Goal: Information Seeking & Learning: Learn about a topic

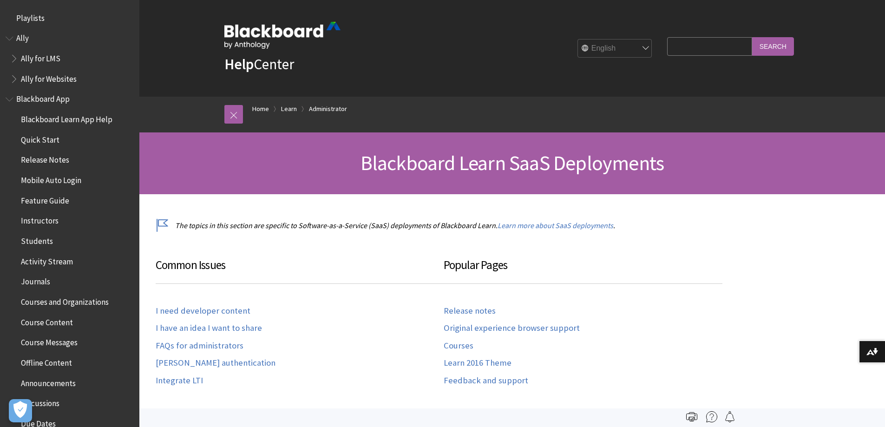
scroll to position [956, 0]
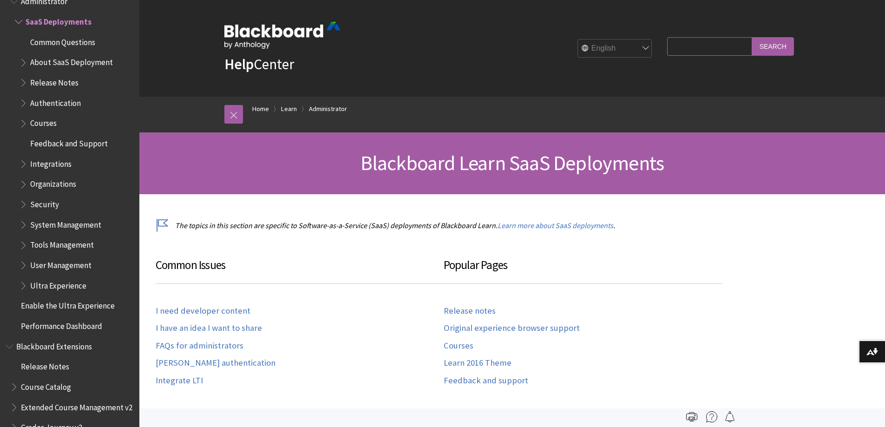
click at [22, 184] on span "Book outline for Blackboard Learn Help" at bounding box center [25, 183] width 10 height 12
click at [23, 185] on span "Book outline for Blackboard Learn Help" at bounding box center [25, 183] width 10 height 12
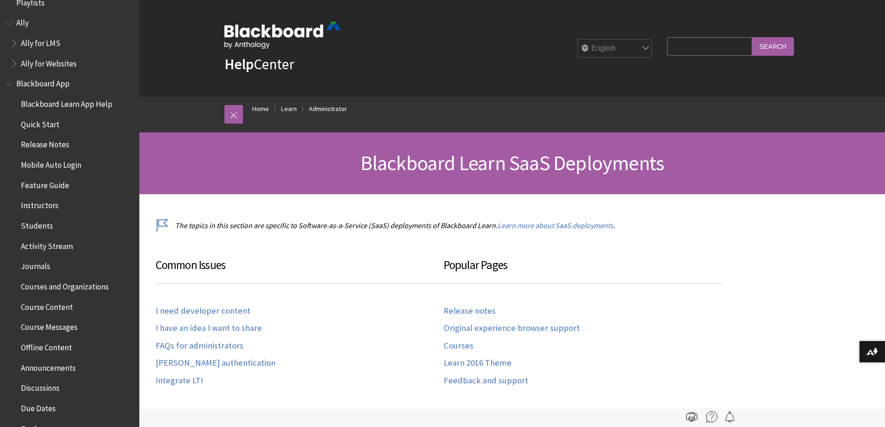
scroll to position [0, 0]
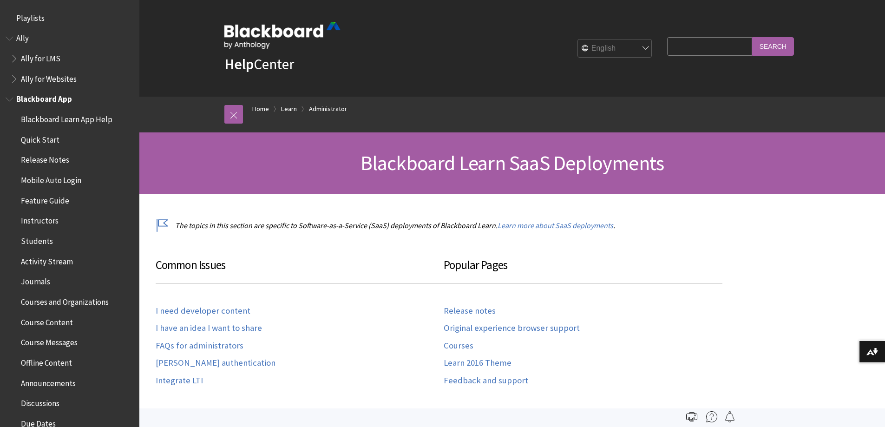
click at [12, 96] on span "Book outline for Blackboard App Help" at bounding box center [11, 98] width 10 height 12
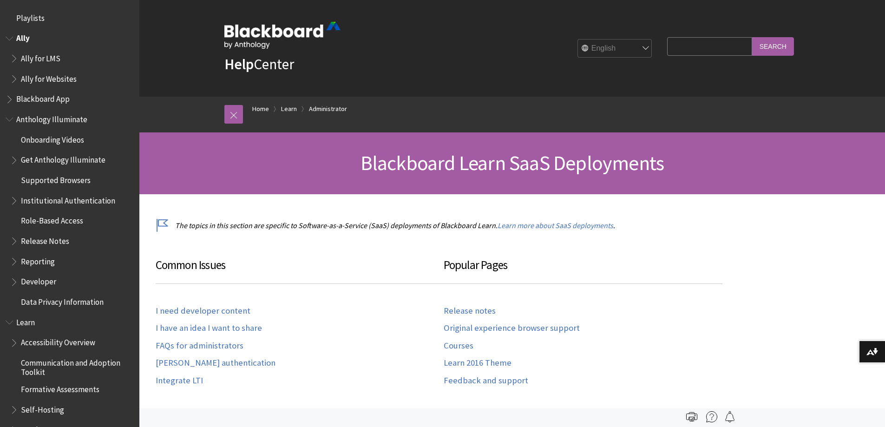
click at [10, 39] on span "Book outline for Anthology Ally Help" at bounding box center [11, 37] width 10 height 12
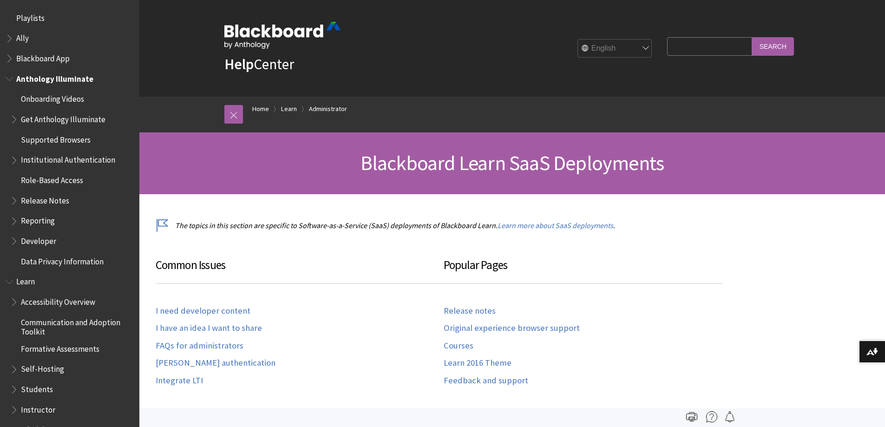
click at [7, 78] on span "Book outline for Anthology Illuminate" at bounding box center [11, 77] width 10 height 12
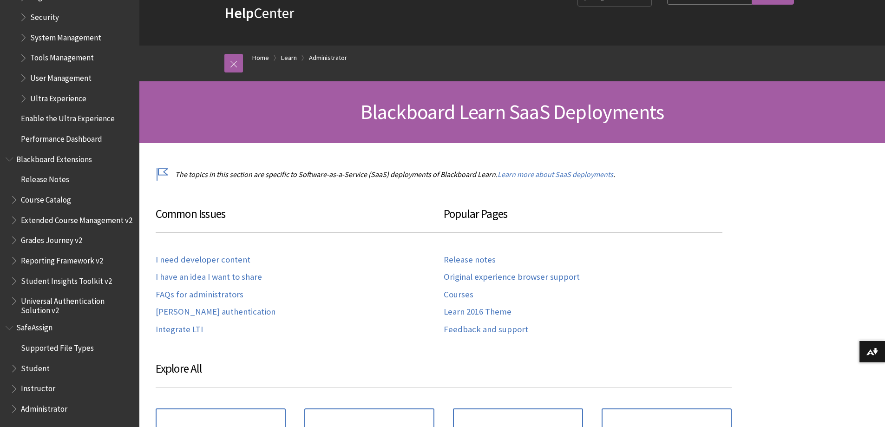
scroll to position [139, 0]
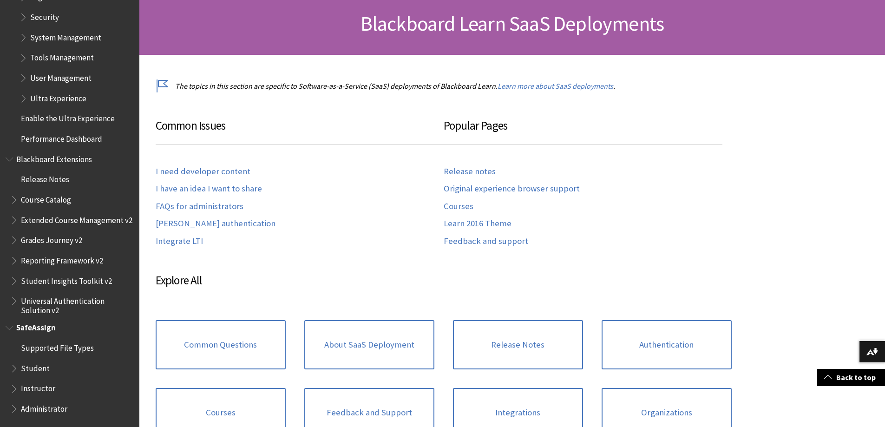
click at [8, 329] on span "Book outline for Blackboard SafeAssign" at bounding box center [11, 326] width 10 height 12
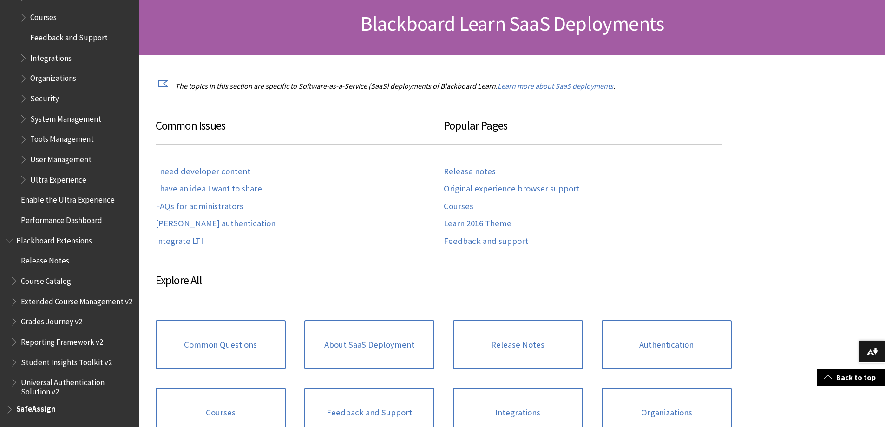
scroll to position [358, 0]
click at [10, 233] on span "Book outline for Blackboard Extensions" at bounding box center [11, 239] width 10 height 12
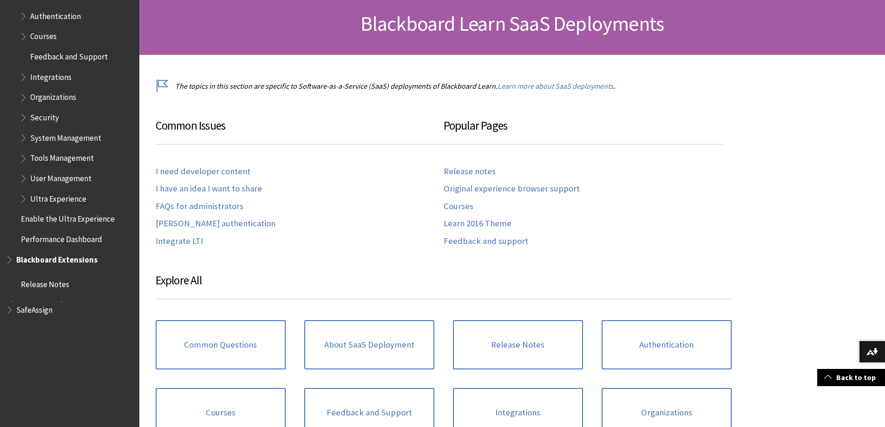
scroll to position [204, 0]
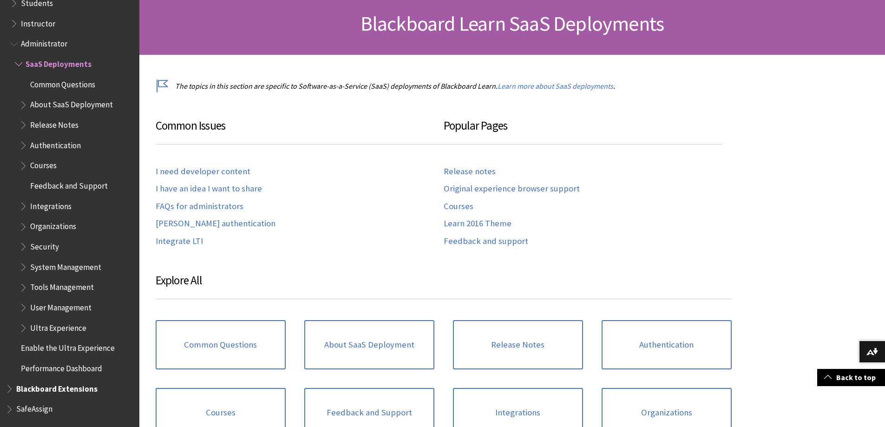
click at [24, 225] on span "Book outline for Blackboard Learn Help" at bounding box center [25, 225] width 10 height 12
click at [71, 225] on span "Organizations" at bounding box center [53, 225] width 46 height 13
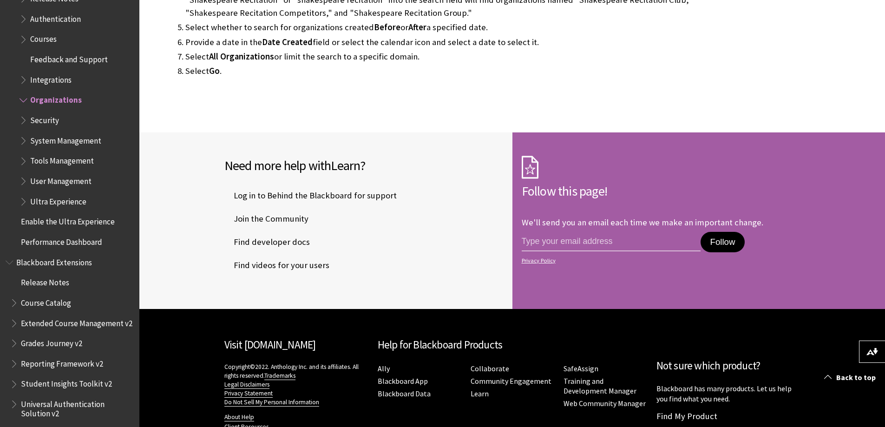
scroll to position [1026, 0]
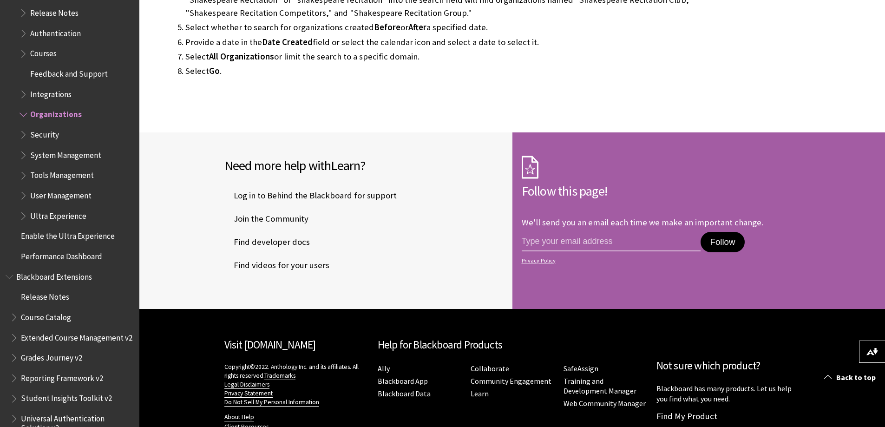
click at [22, 194] on span "Book outline for Blackboard Learn Help" at bounding box center [25, 194] width 10 height 12
click at [45, 273] on span "Roles and Privileges" at bounding box center [68, 275] width 67 height 13
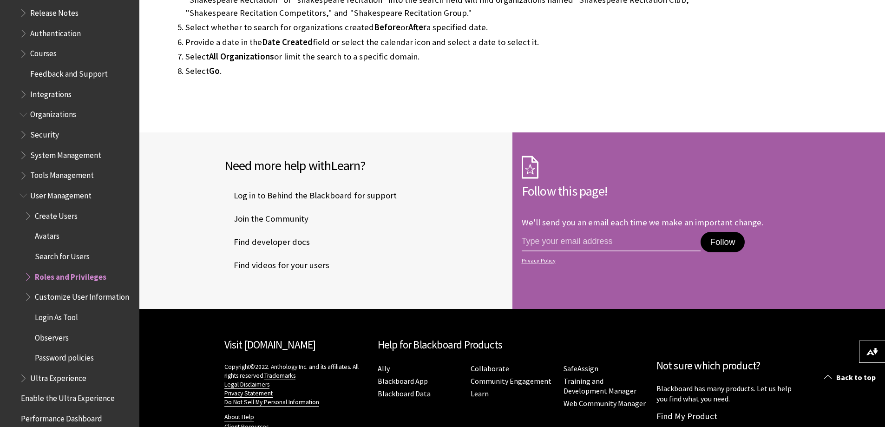
click at [30, 278] on span "Book outline for Blackboard Learn Help" at bounding box center [29, 275] width 10 height 12
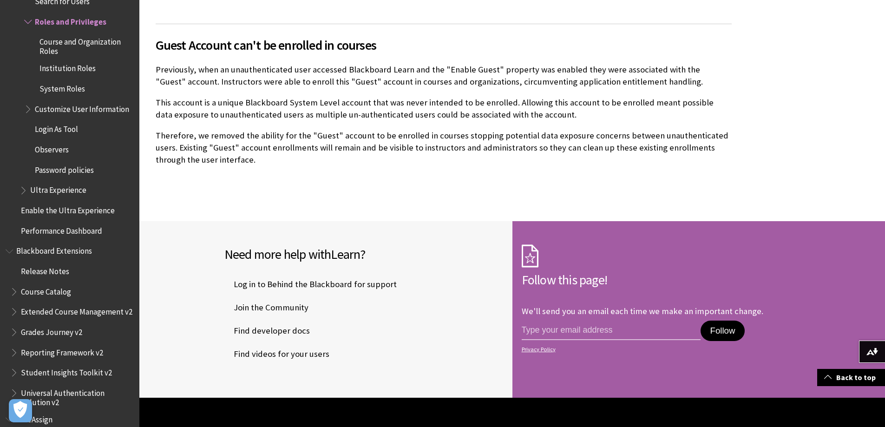
scroll to position [2324, 0]
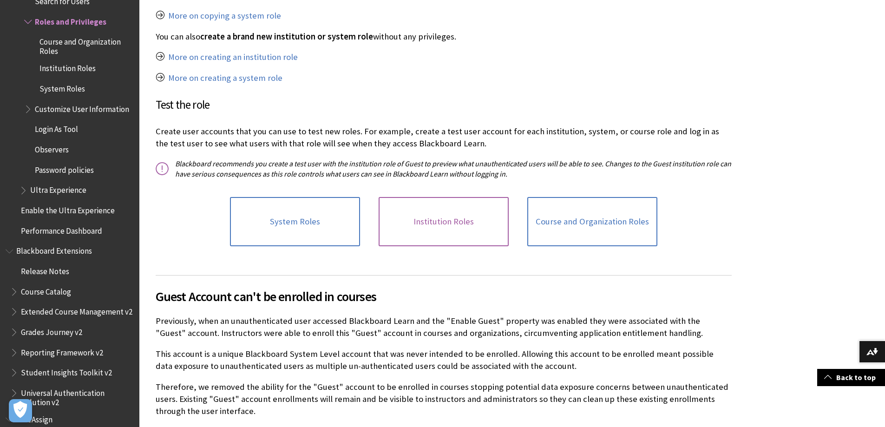
scroll to position [1999, 0]
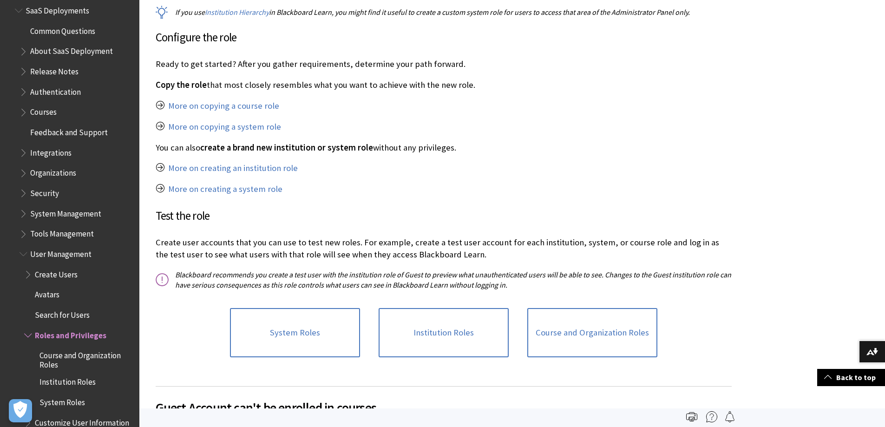
scroll to position [961, 0]
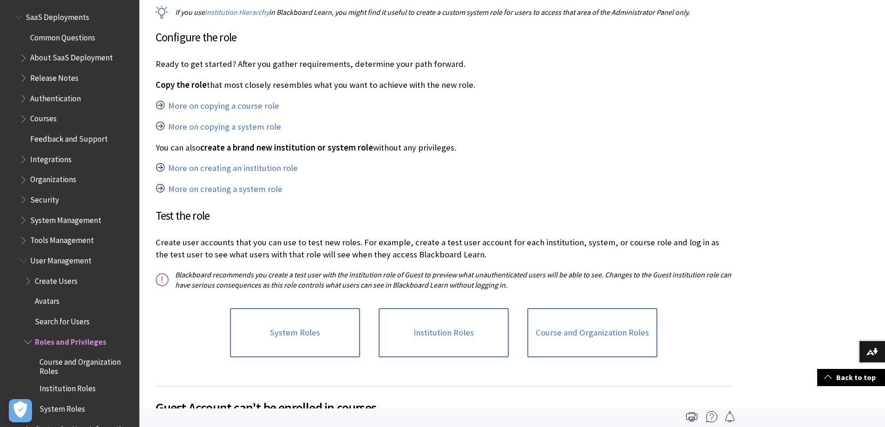
click at [22, 220] on span "Book outline for Blackboard Learn Help" at bounding box center [25, 218] width 10 height 12
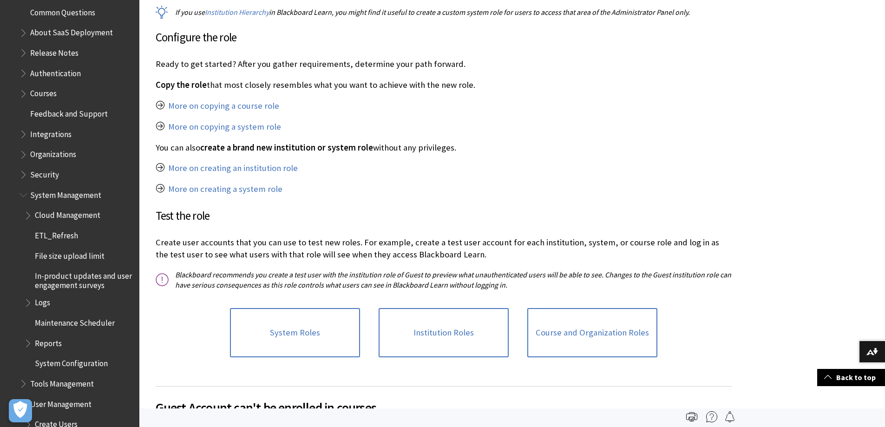
scroll to position [1007, 0]
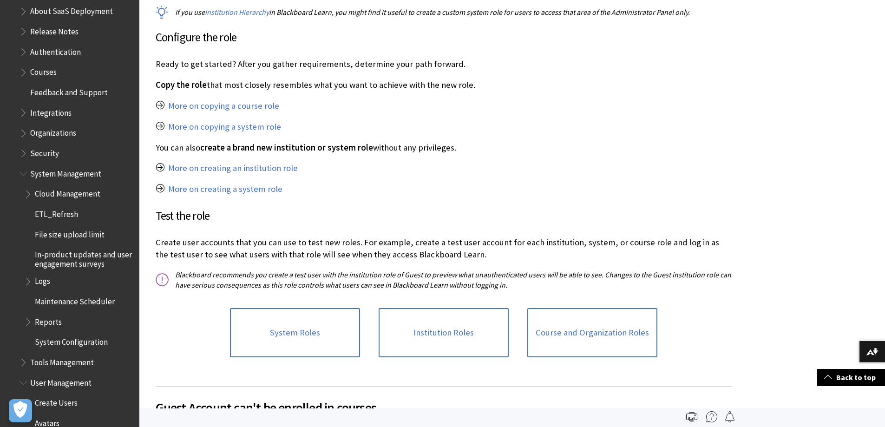
click at [26, 150] on span "Book outline for Blackboard Learn Help" at bounding box center [25, 151] width 10 height 12
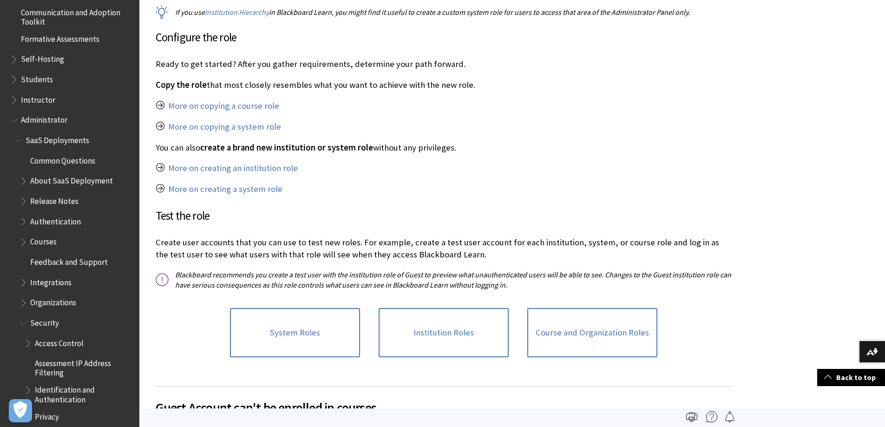
scroll to position [821, 0]
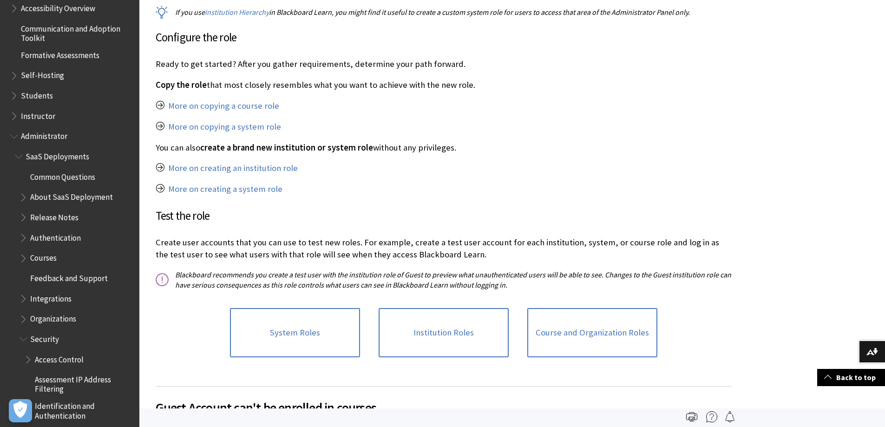
click at [17, 155] on span "Book outline for Blackboard Learn Help" at bounding box center [20, 155] width 10 height 12
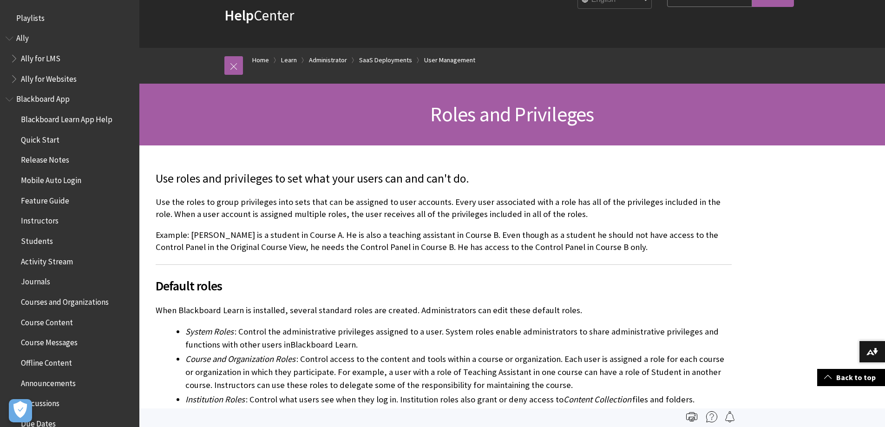
scroll to position [0, 0]
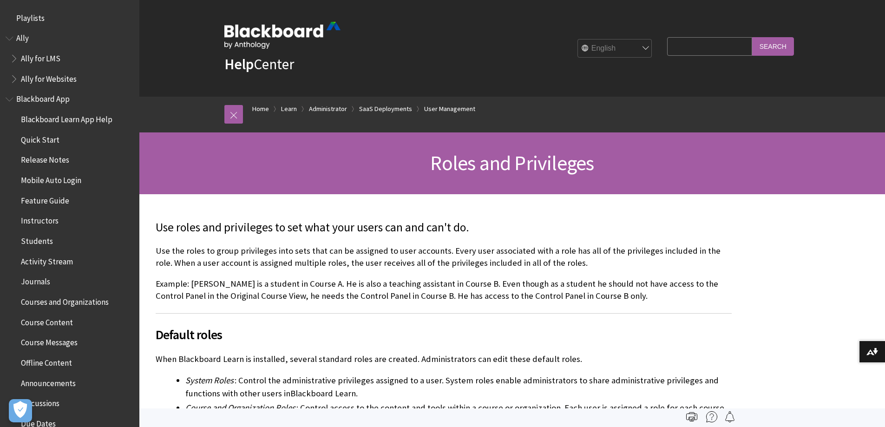
click at [691, 43] on input "Search Query" at bounding box center [709, 46] width 85 height 18
type input "nodes"
click at [753, 37] on input "Search" at bounding box center [774, 46] width 42 height 18
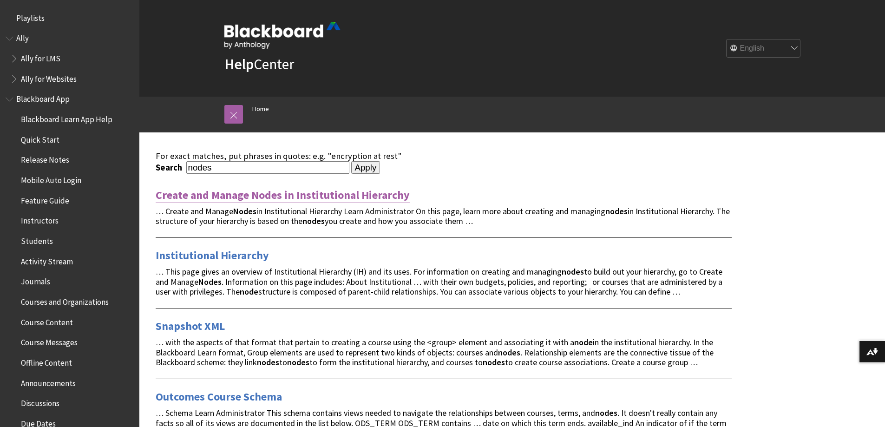
click at [321, 198] on link "Create and Manage Nodes in Institutional Hierarchy" at bounding box center [283, 195] width 254 height 15
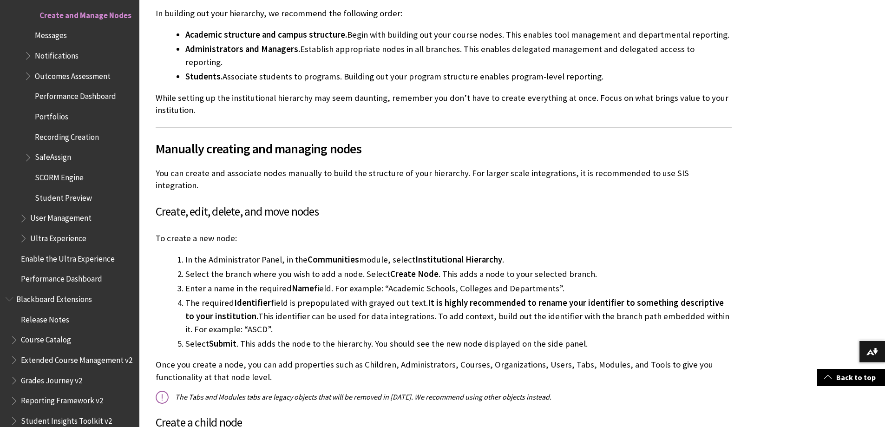
scroll to position [558, 0]
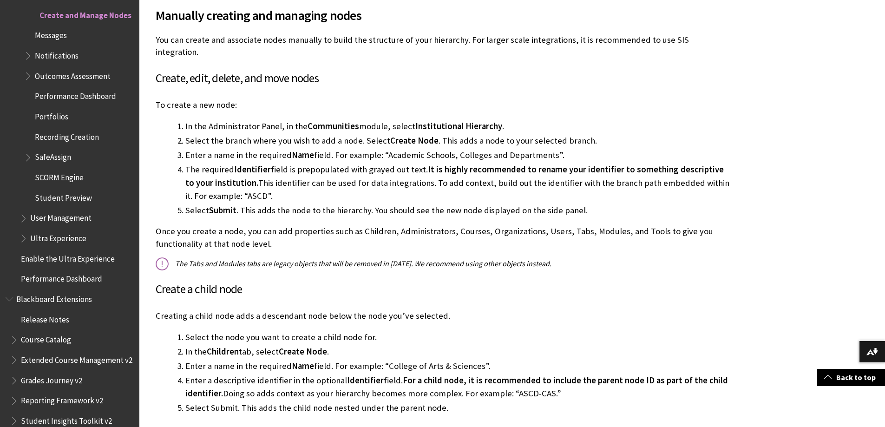
click at [560, 310] on p "Creating a child node adds a descendant node below the node you’ve selected." at bounding box center [444, 316] width 576 height 12
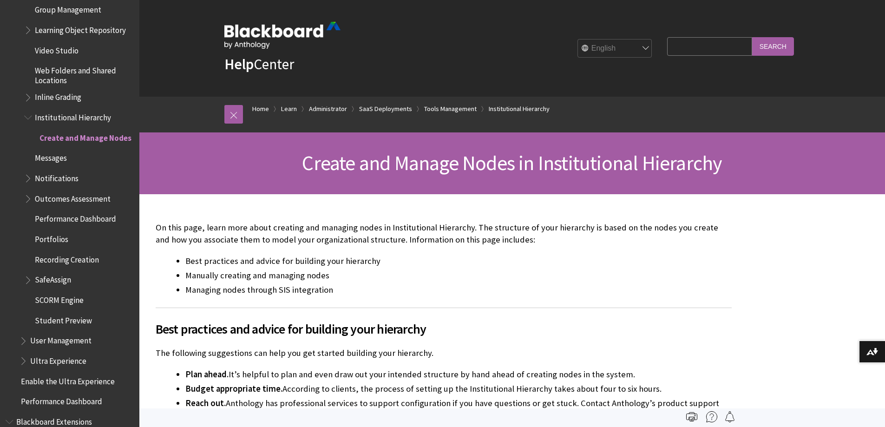
scroll to position [1802, 0]
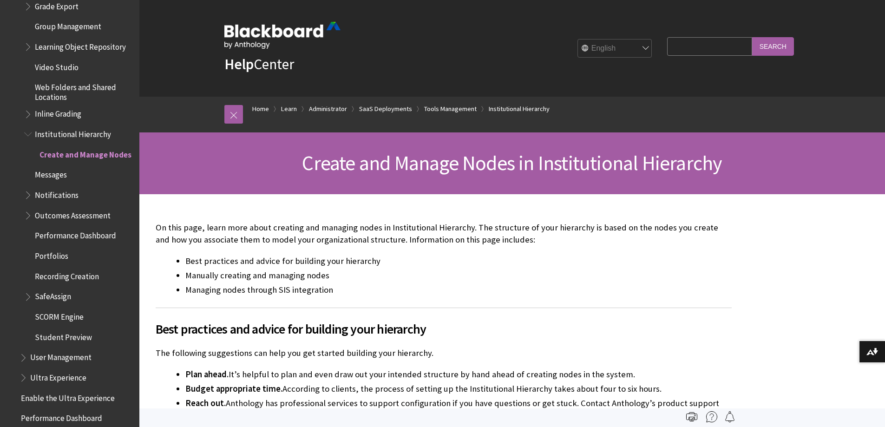
click at [66, 139] on span "Institutional Hierarchy" at bounding box center [73, 132] width 76 height 13
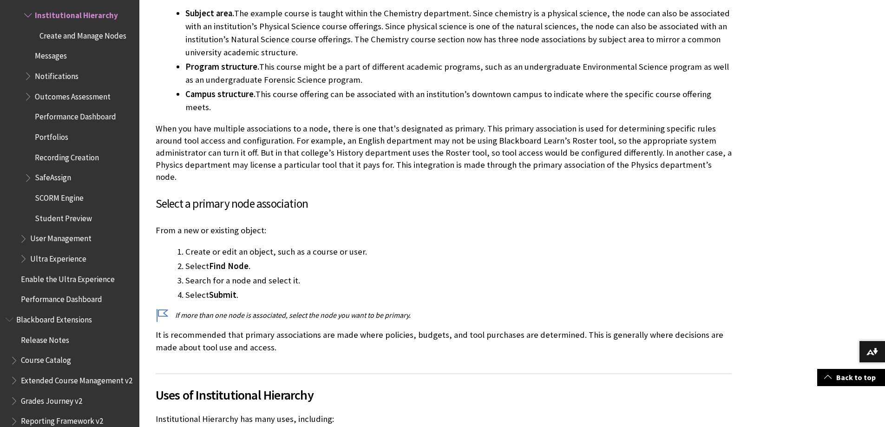
scroll to position [1116, 0]
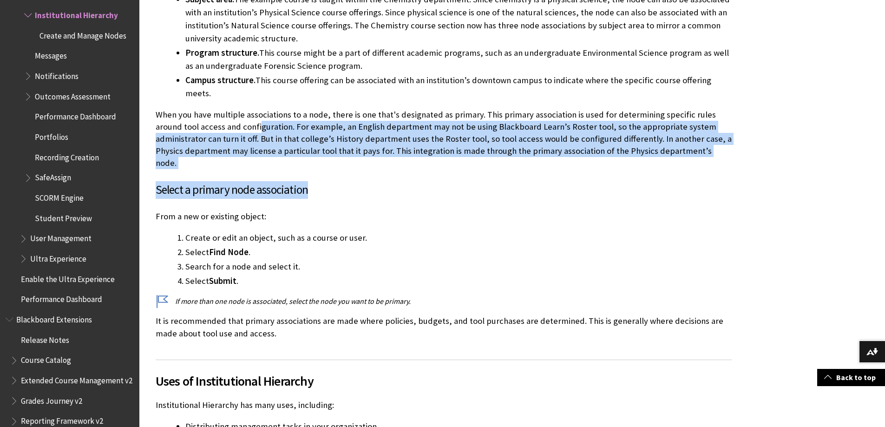
drag, startPoint x: 232, startPoint y: 105, endPoint x: 390, endPoint y: 152, distance: 164.7
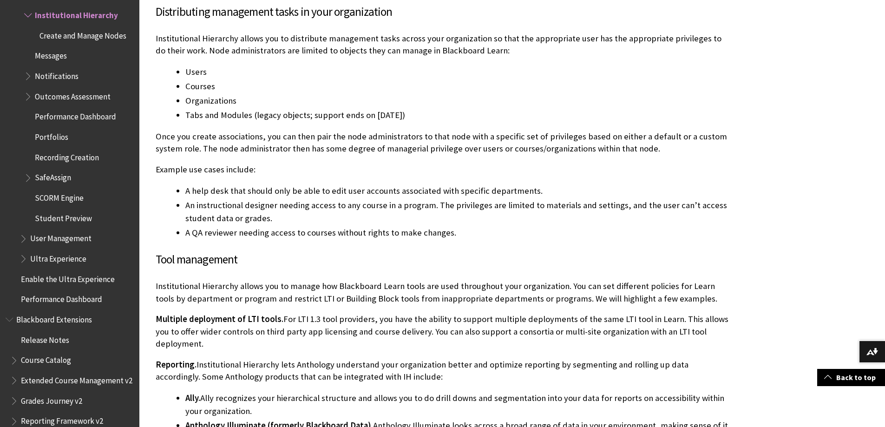
scroll to position [1766, 0]
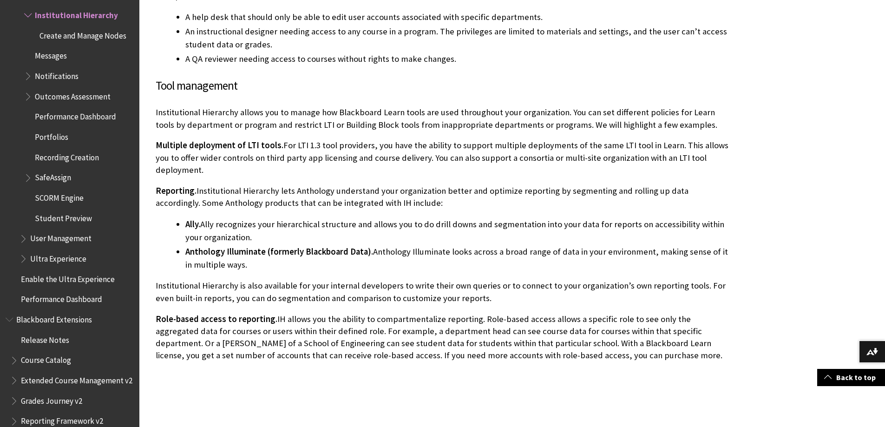
drag, startPoint x: 271, startPoint y: 139, endPoint x: 448, endPoint y: 157, distance: 177.5
click at [448, 185] on p "Reporting. Institutional Hierarchy lets Anthology understand your organization …" at bounding box center [444, 197] width 576 height 24
click at [479, 245] on li "Anthology Illuminate (formerly Blackboard Data). Anthology Illuminate looks acr…" at bounding box center [458, 258] width 547 height 26
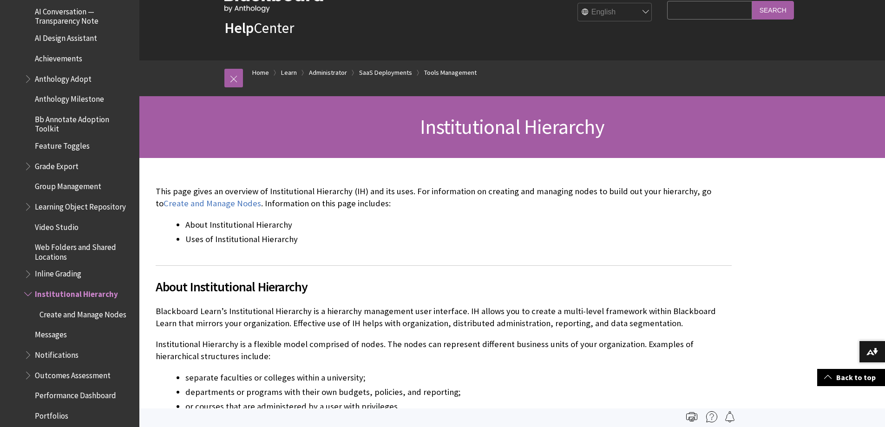
scroll to position [0, 0]
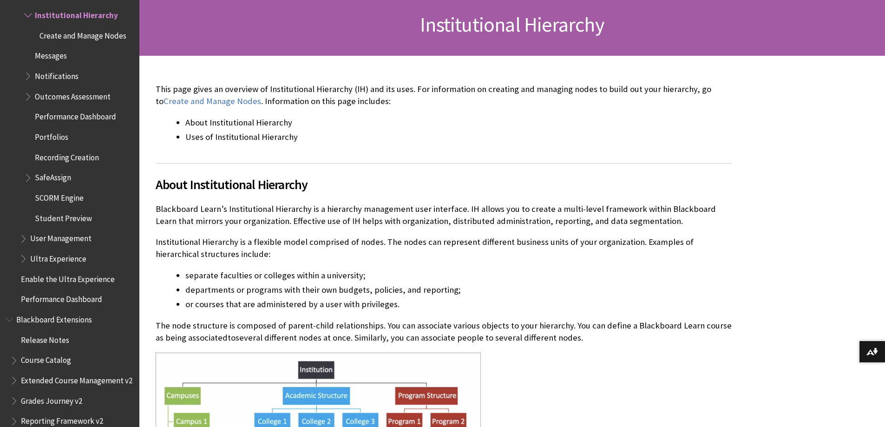
scroll to position [139, 0]
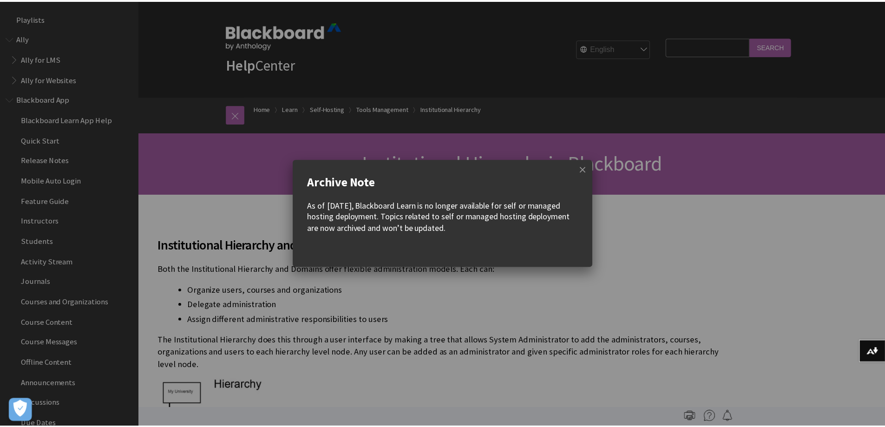
scroll to position [1915, 0]
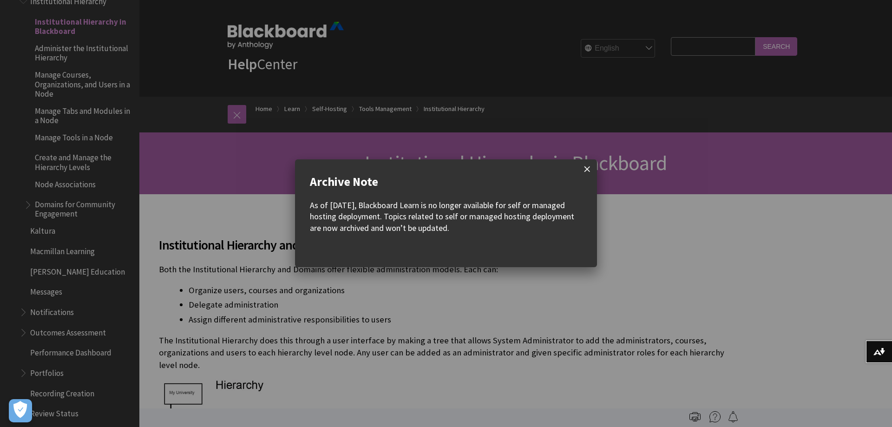
click at [588, 172] on span at bounding box center [588, 169] width 20 height 20
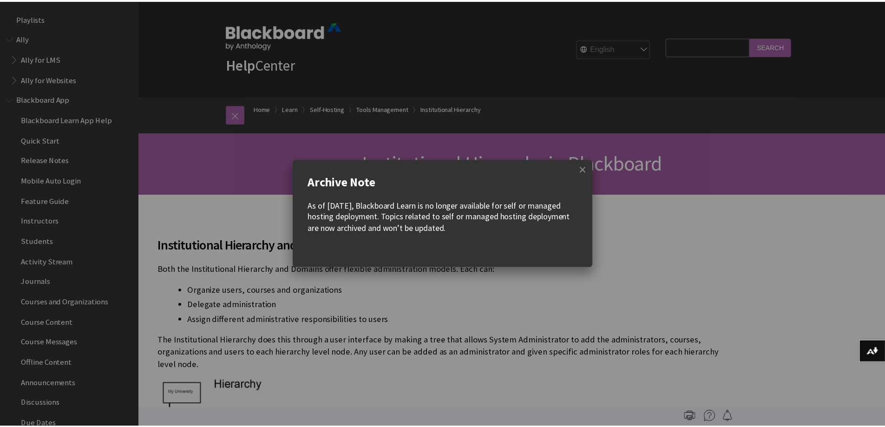
scroll to position [1915, 0]
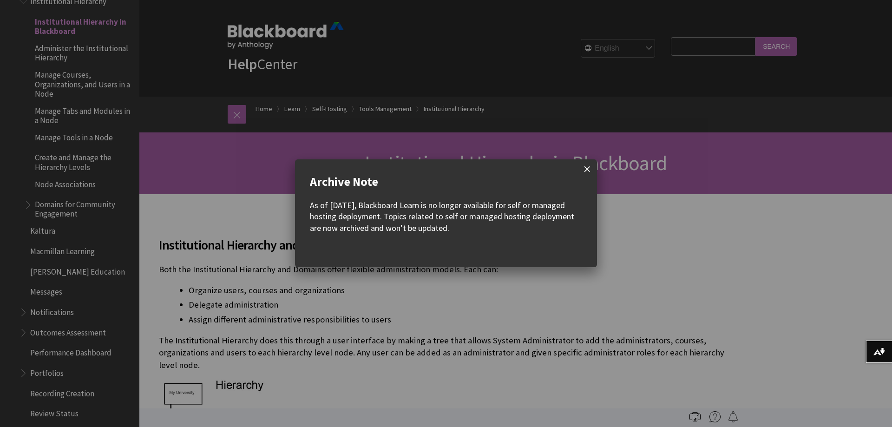
click at [588, 168] on span at bounding box center [588, 169] width 20 height 20
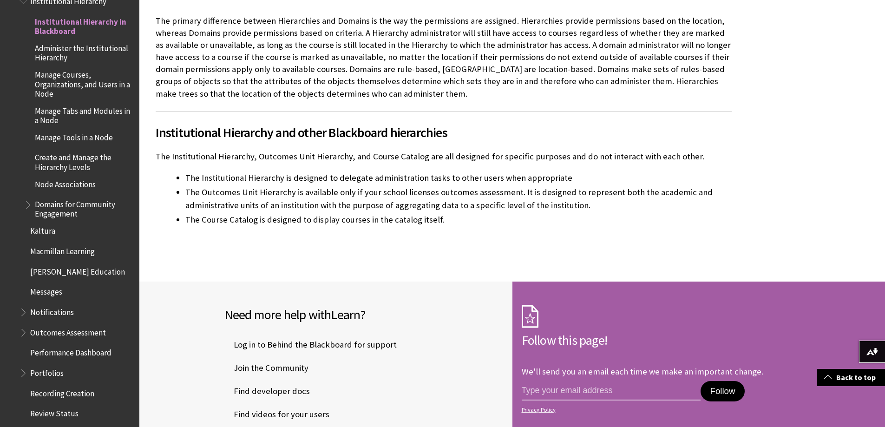
scroll to position [930, 0]
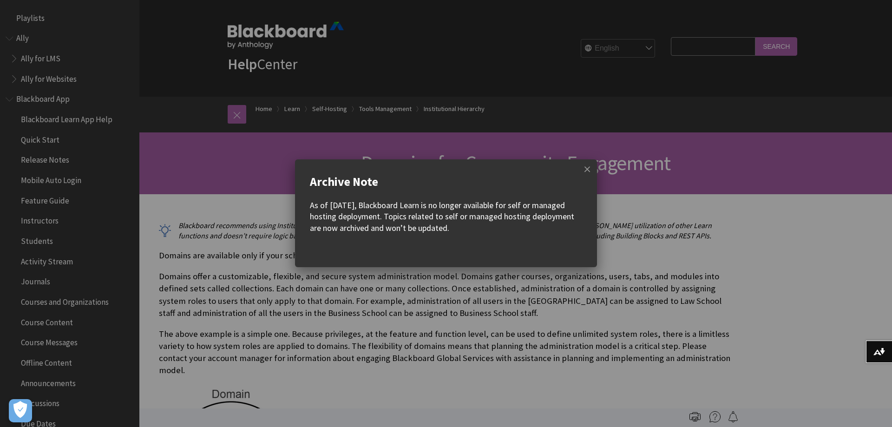
scroll to position [2098, 0]
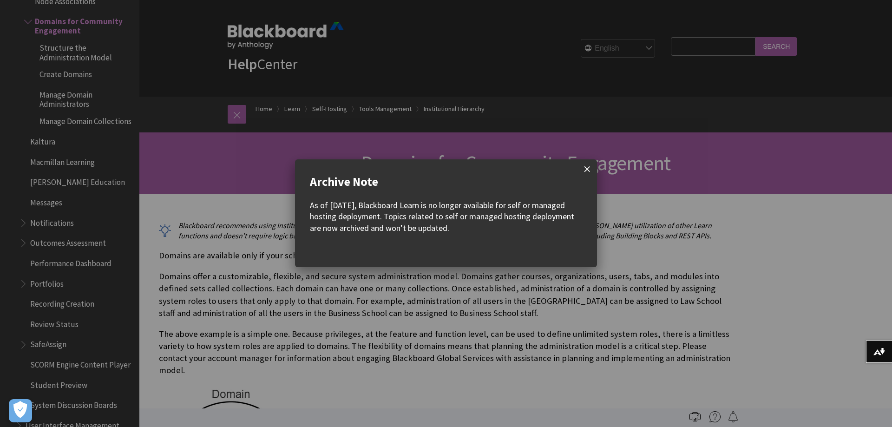
click at [588, 169] on span at bounding box center [588, 169] width 20 height 20
